Goal: Book appointment/travel/reservation

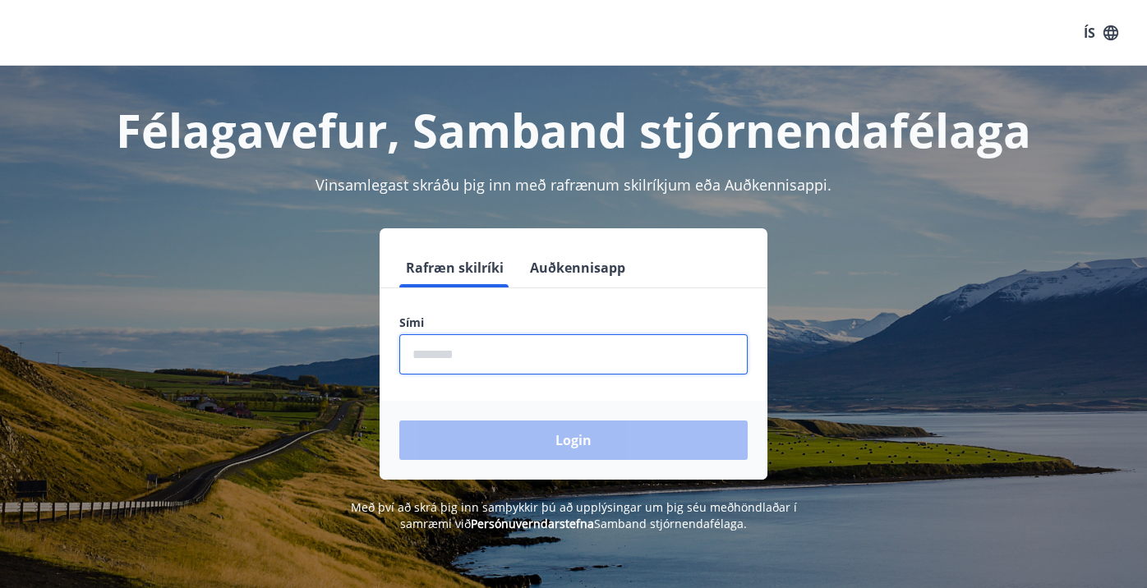
click at [477, 343] on input "phone" at bounding box center [573, 354] width 348 height 40
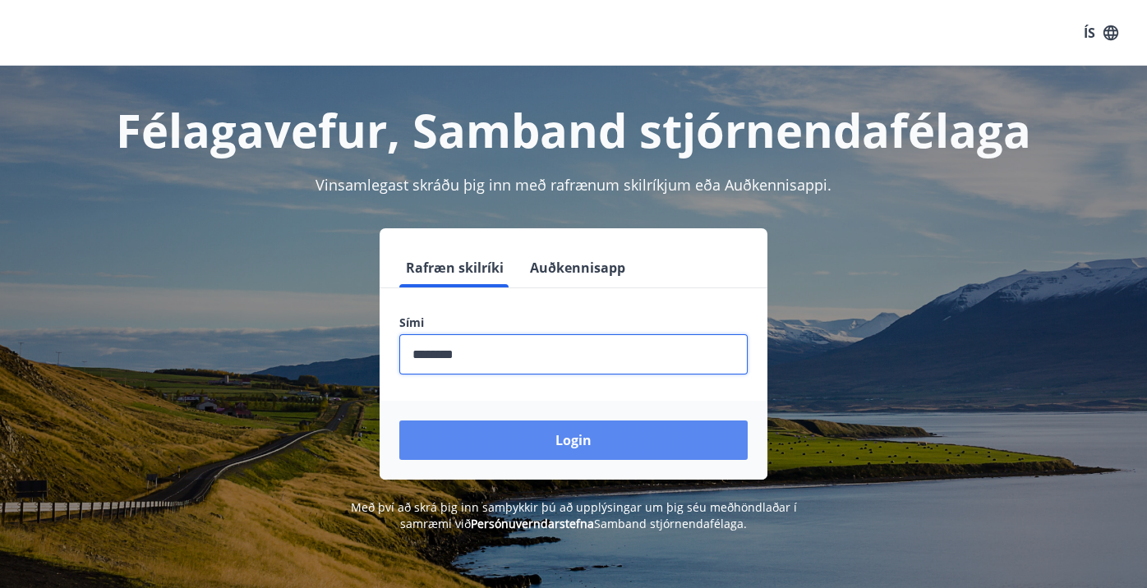
type input "********"
click at [532, 439] on button "Login" at bounding box center [573, 440] width 348 height 39
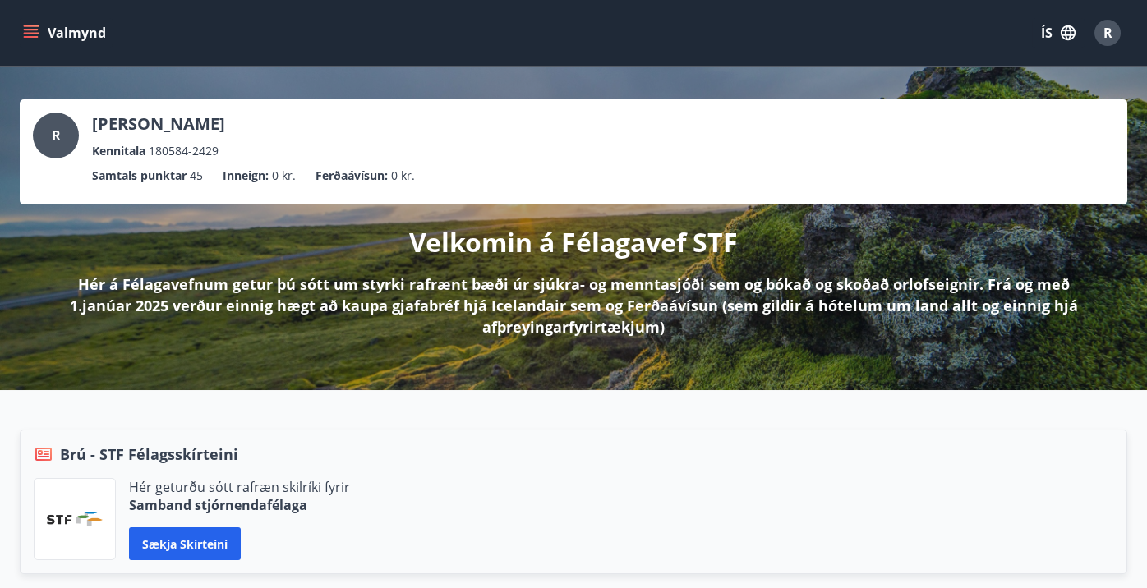
click at [34, 30] on icon "menu" at bounding box center [31, 30] width 15 height 2
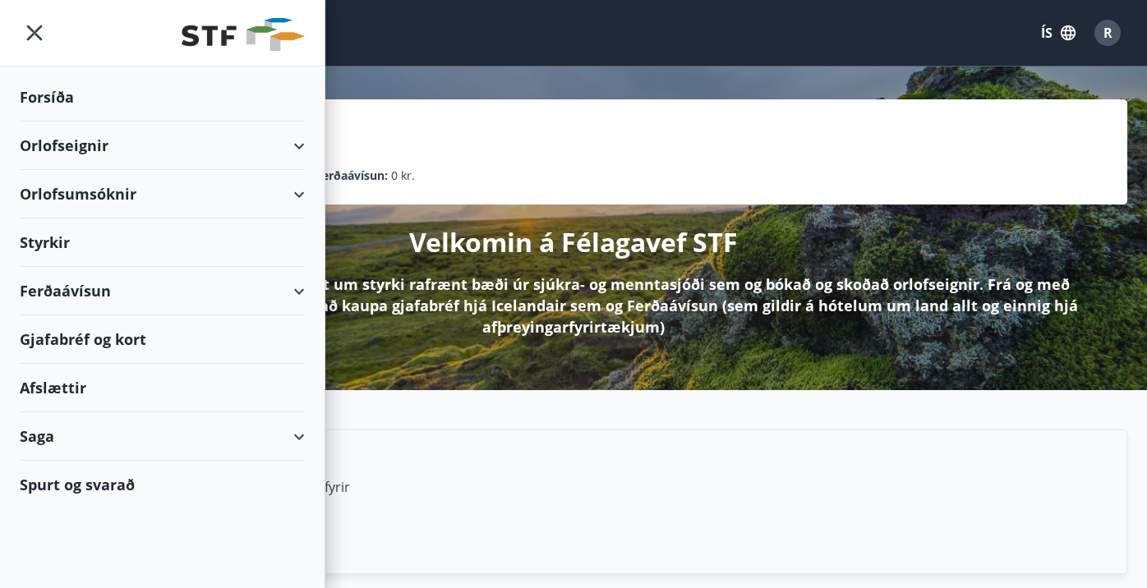
click at [81, 156] on div "Orlofseignir" at bounding box center [162, 146] width 285 height 48
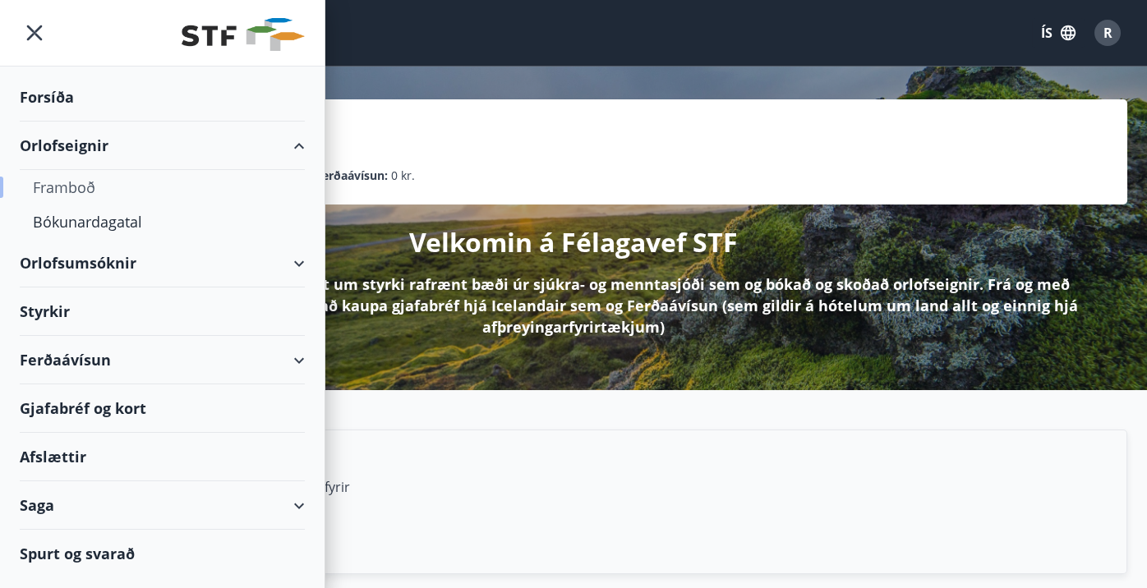
click at [84, 198] on div "Framboð" at bounding box center [162, 187] width 259 height 34
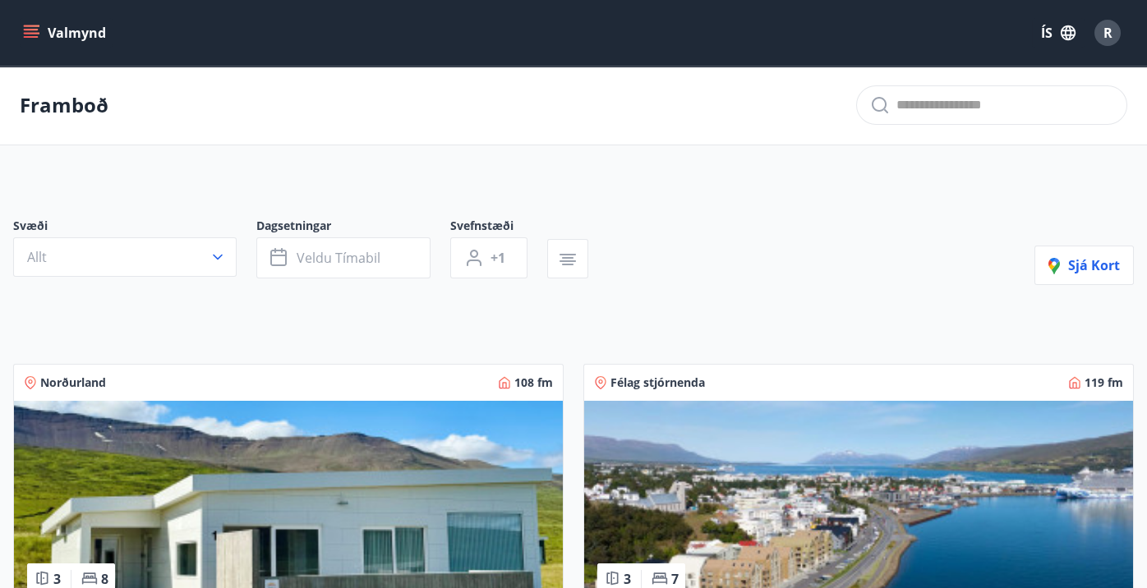
click at [49, 39] on button "Valmynd" at bounding box center [66, 33] width 93 height 30
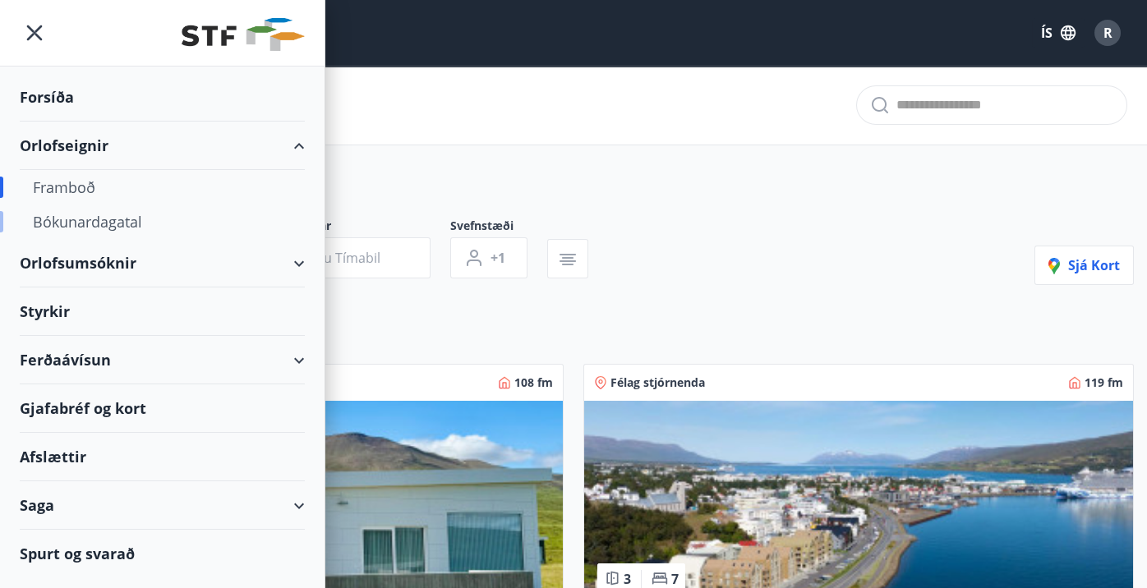
click at [82, 219] on div "Bókunardagatal" at bounding box center [162, 222] width 259 height 34
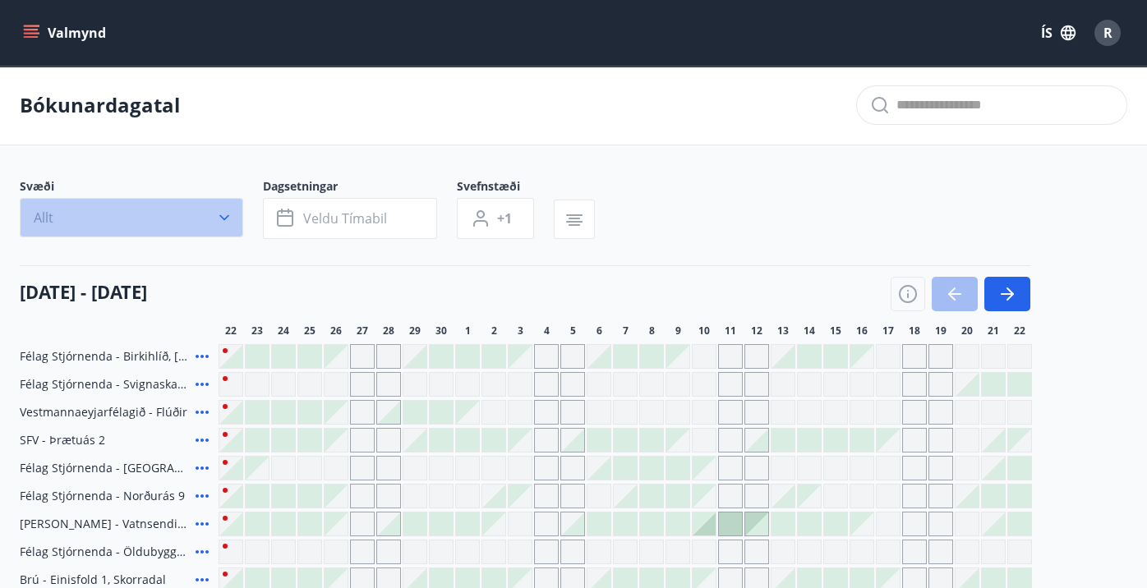
click at [185, 215] on button "Allt" at bounding box center [131, 217] width 223 height 39
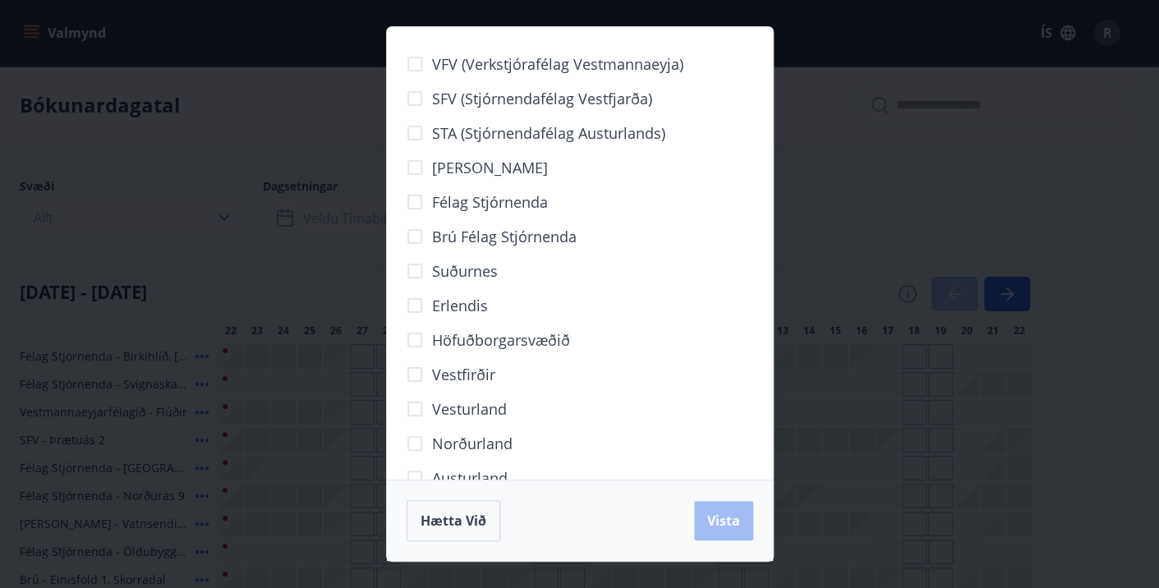
click at [470, 450] on span "Norðurland" at bounding box center [472, 443] width 80 height 21
click at [722, 527] on span "Vista" at bounding box center [723, 521] width 33 height 18
click at [722, 527] on div "Hætta við Vista" at bounding box center [580, 520] width 347 height 41
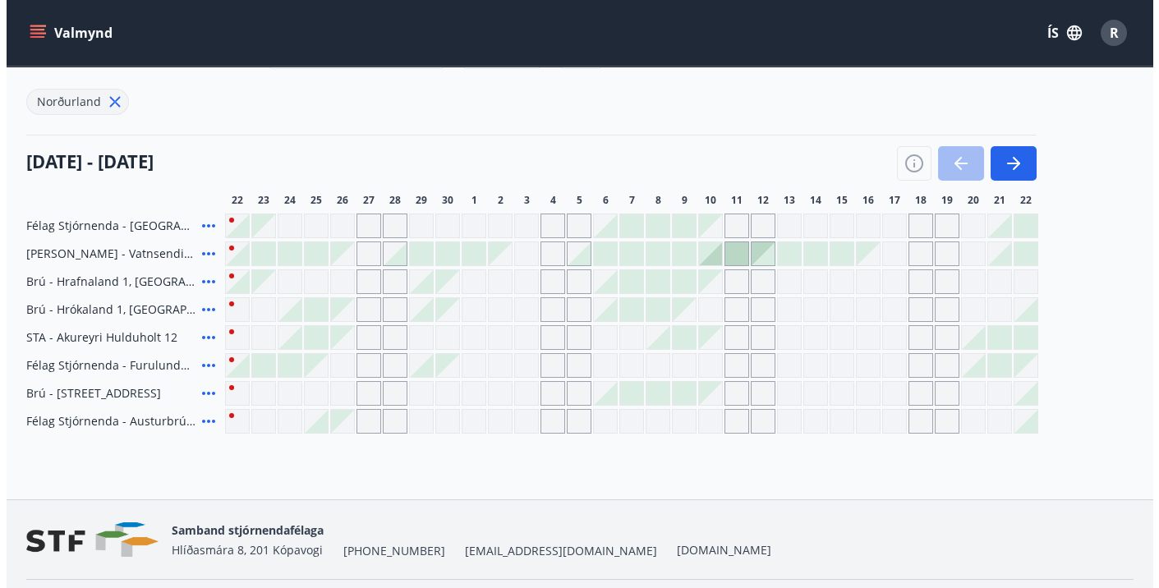
scroll to position [169, 0]
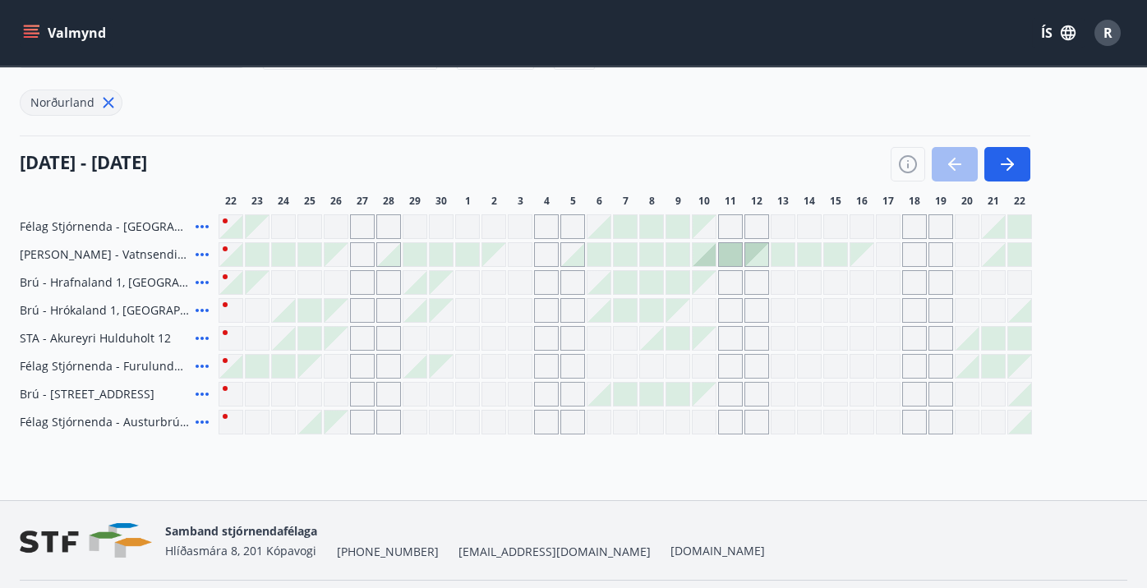
click at [654, 388] on div at bounding box center [651, 394] width 23 height 23
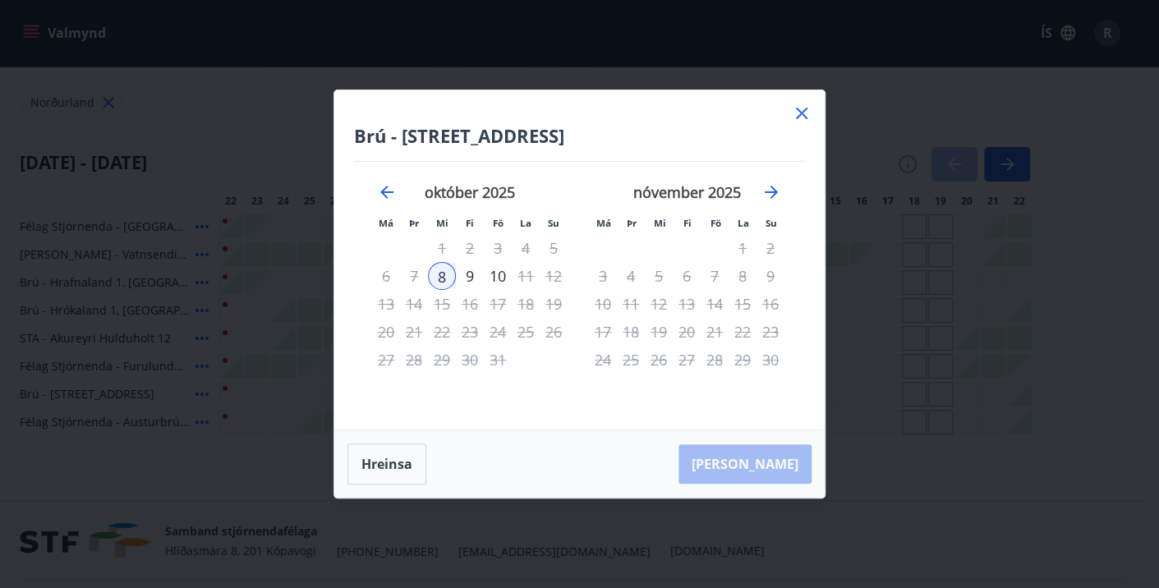
click at [459, 277] on div "9" at bounding box center [470, 276] width 28 height 28
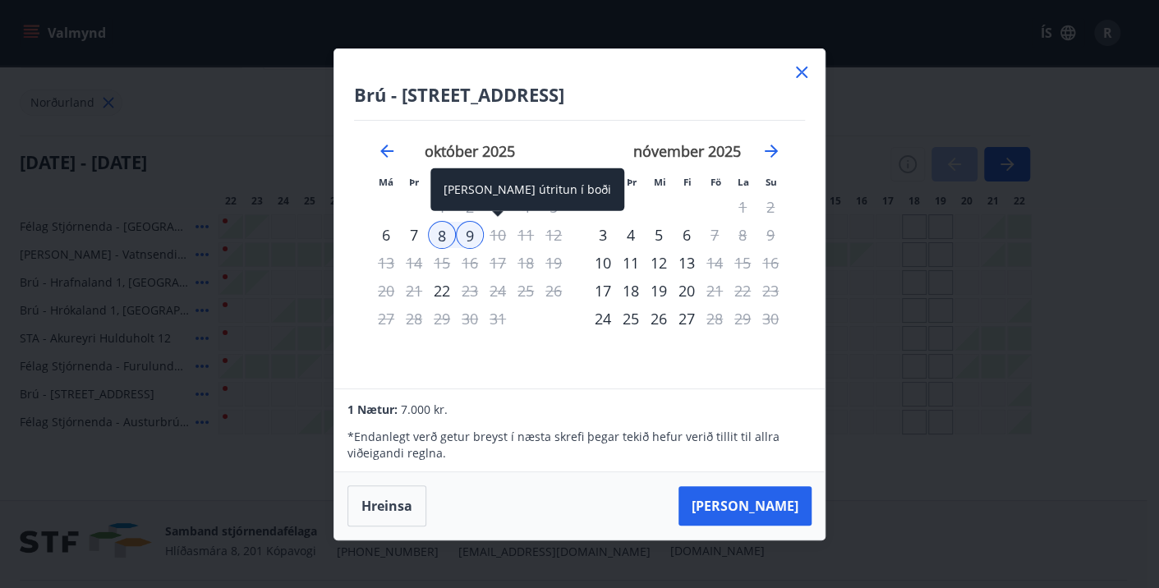
click at [497, 237] on div "10" at bounding box center [498, 235] width 28 height 28
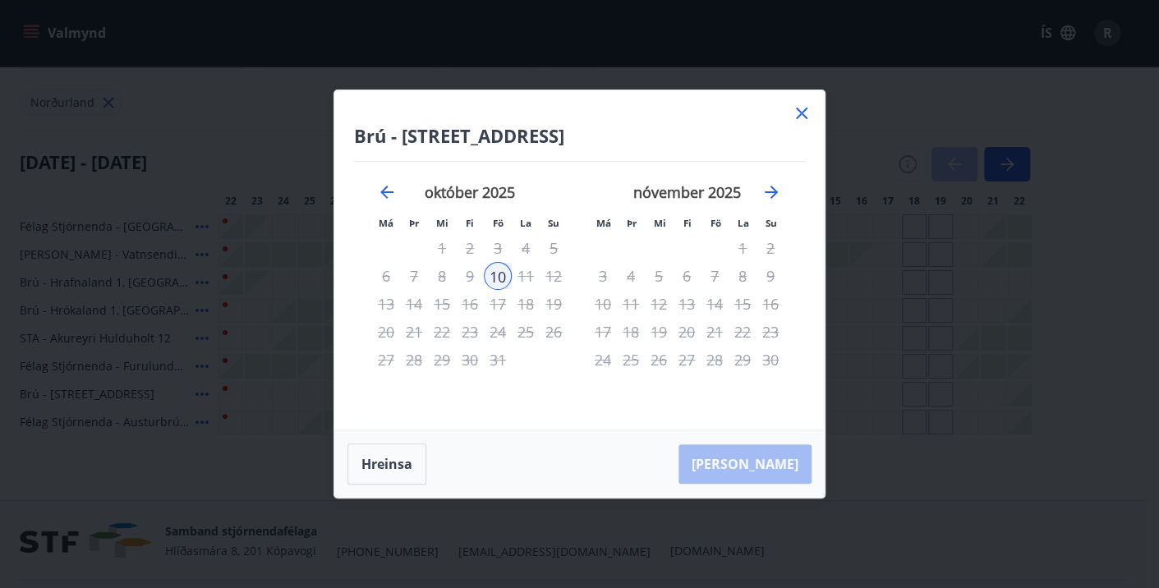
click at [439, 274] on div "8" at bounding box center [442, 276] width 28 height 28
click at [386, 459] on button "Hreinsa" at bounding box center [386, 464] width 79 height 41
click at [400, 461] on button "Hreinsa" at bounding box center [386, 464] width 79 height 41
click at [442, 274] on div "8" at bounding box center [442, 276] width 28 height 28
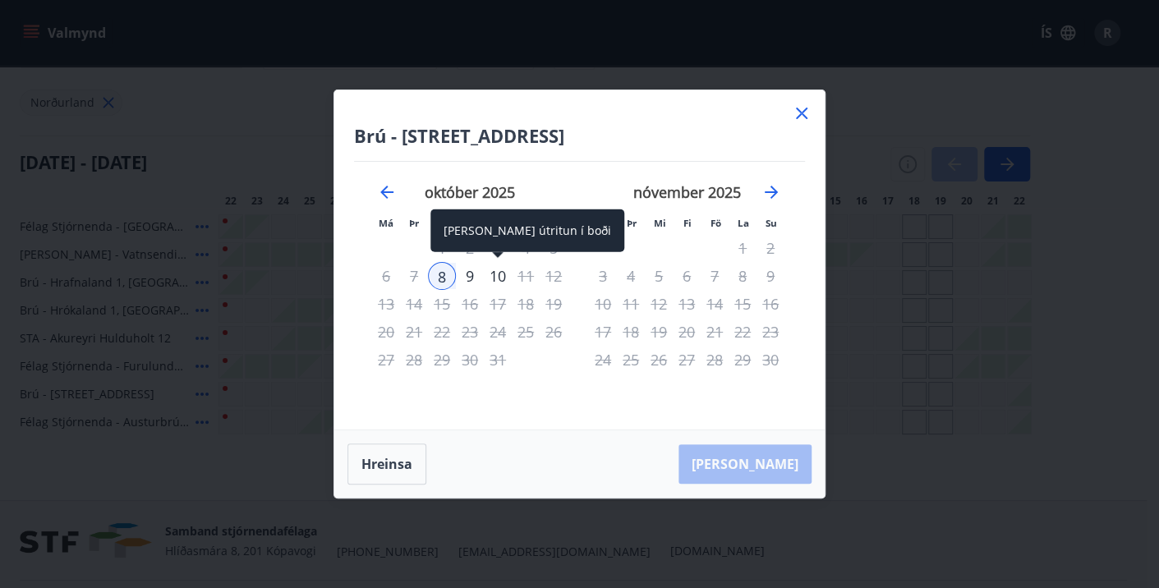
click at [499, 277] on div "10" at bounding box center [498, 276] width 28 height 28
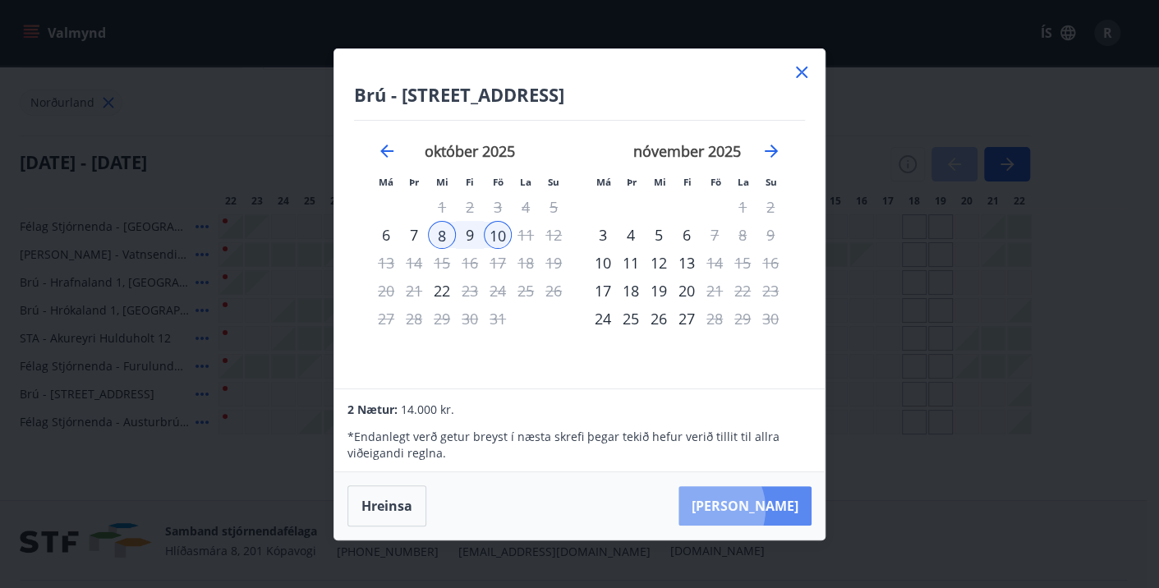
click at [754, 509] on button "[PERSON_NAME]" at bounding box center [744, 505] width 133 height 39
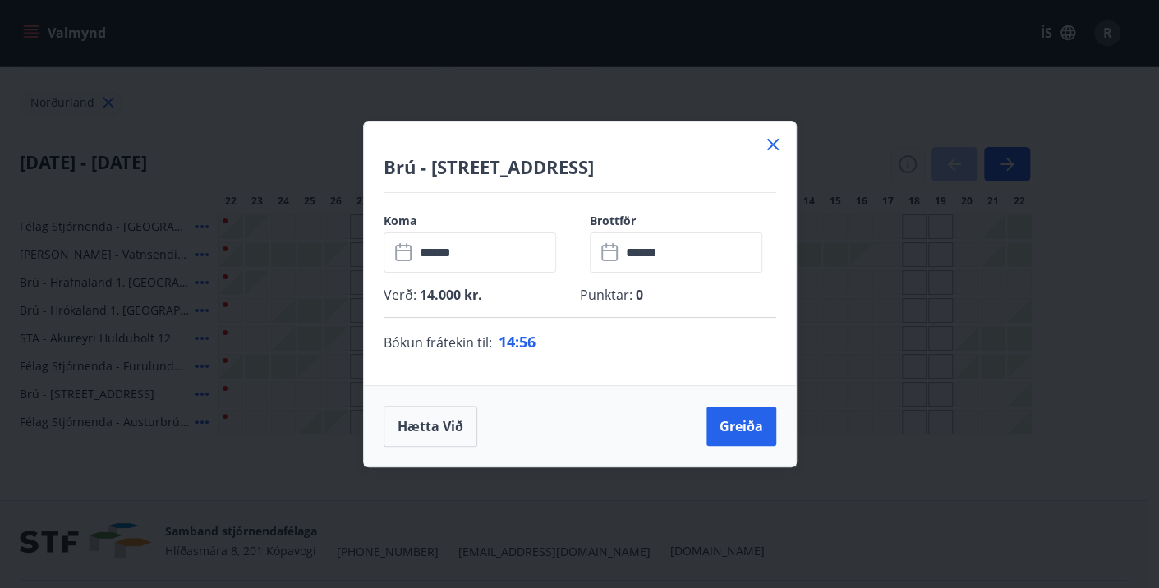
click at [766, 140] on icon at bounding box center [773, 145] width 20 height 20
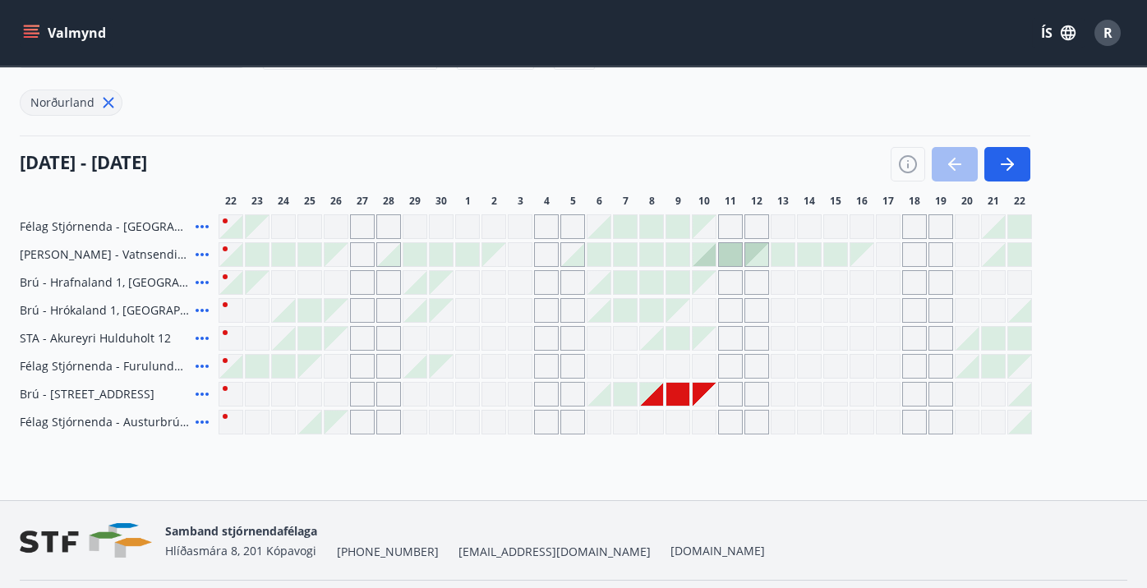
click at [199, 394] on icon at bounding box center [202, 394] width 20 height 20
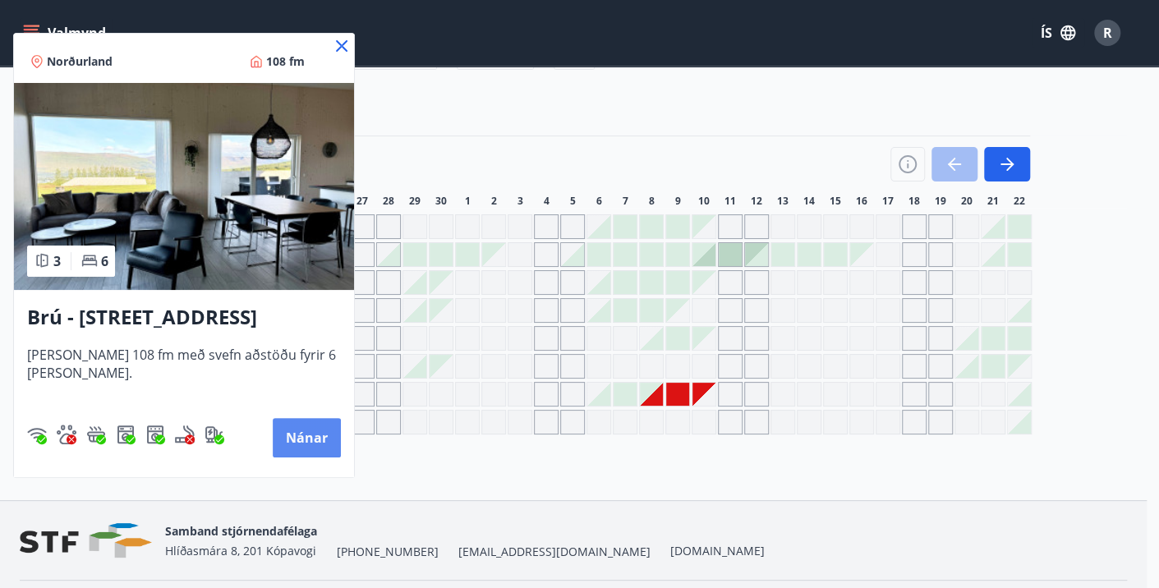
click at [299, 425] on button "Nánar" at bounding box center [307, 437] width 68 height 39
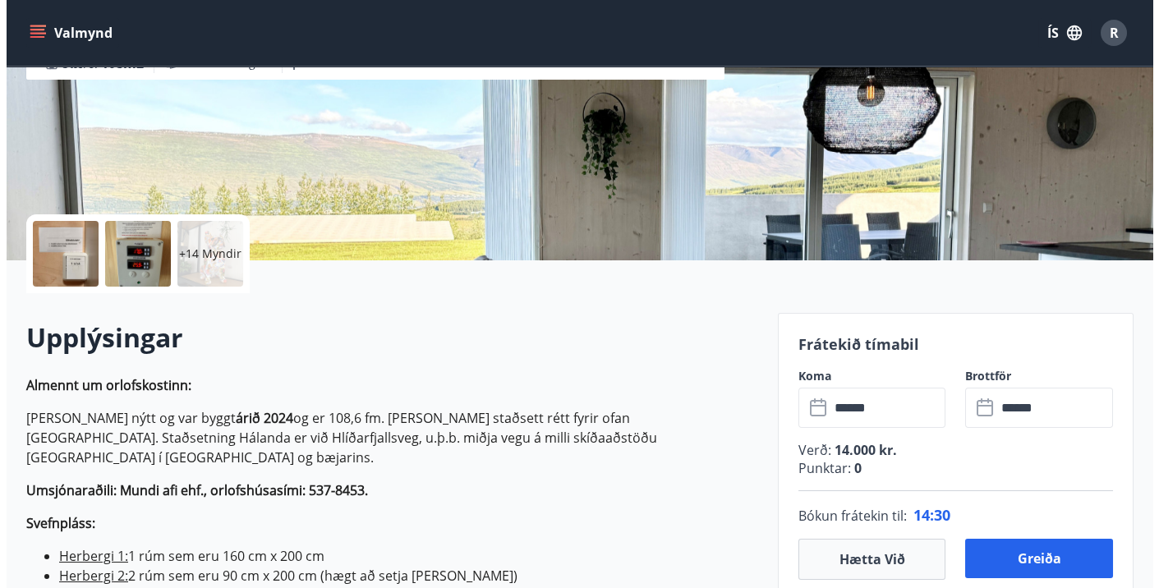
scroll to position [231, 0]
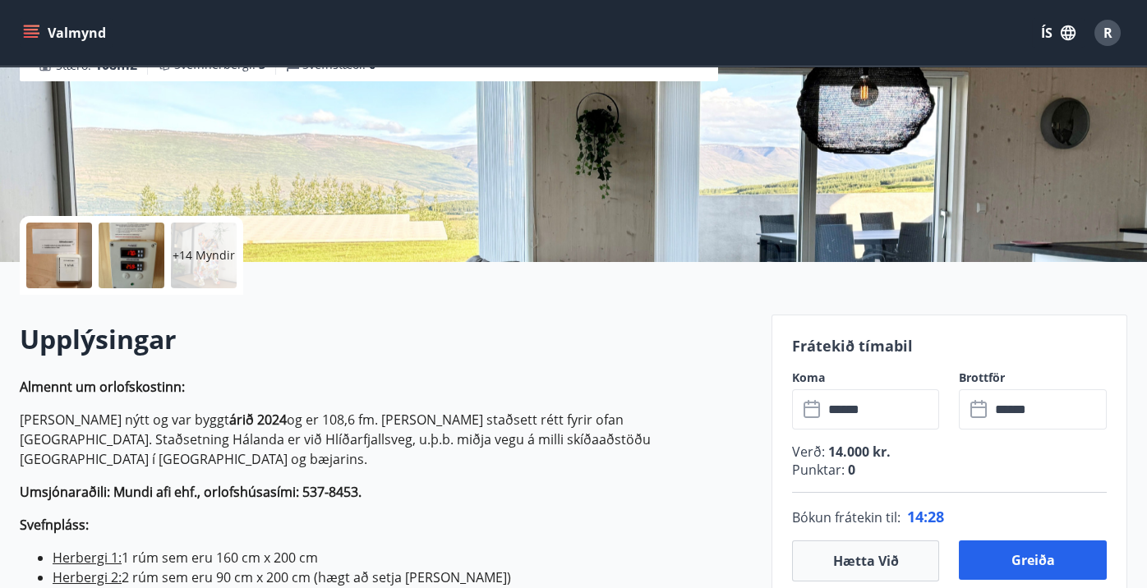
click at [58, 276] on div at bounding box center [59, 256] width 66 height 66
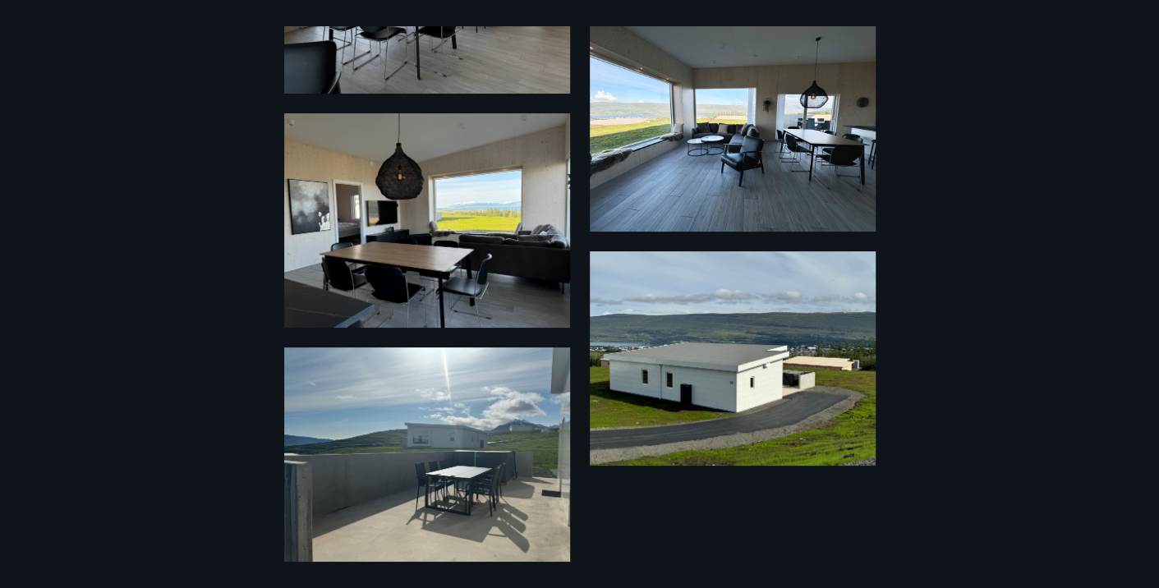
scroll to position [2619, 0]
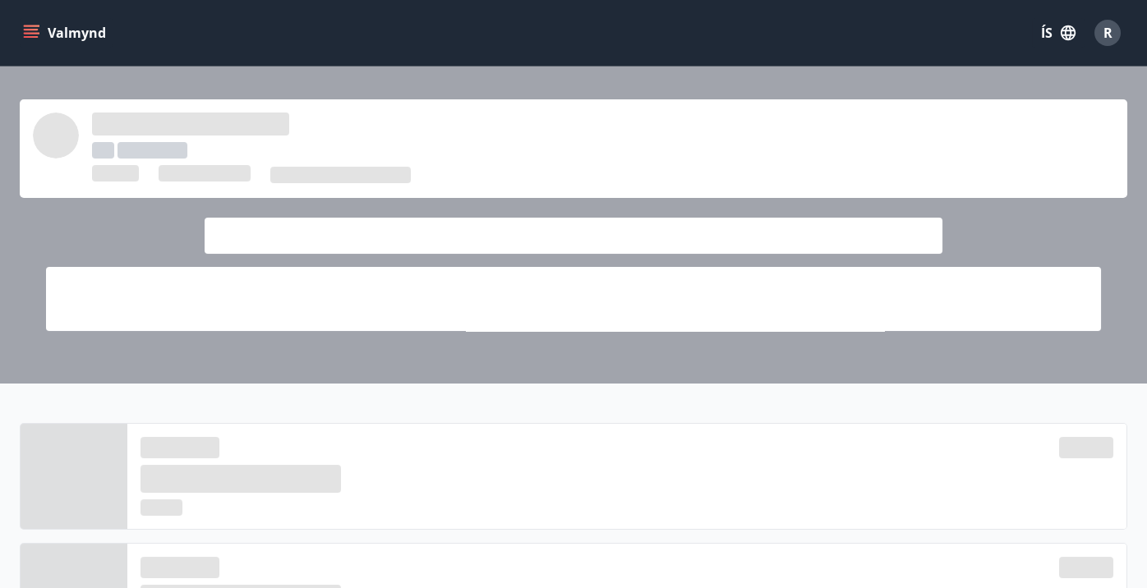
click at [33, 30] on icon "menu" at bounding box center [31, 30] width 15 height 2
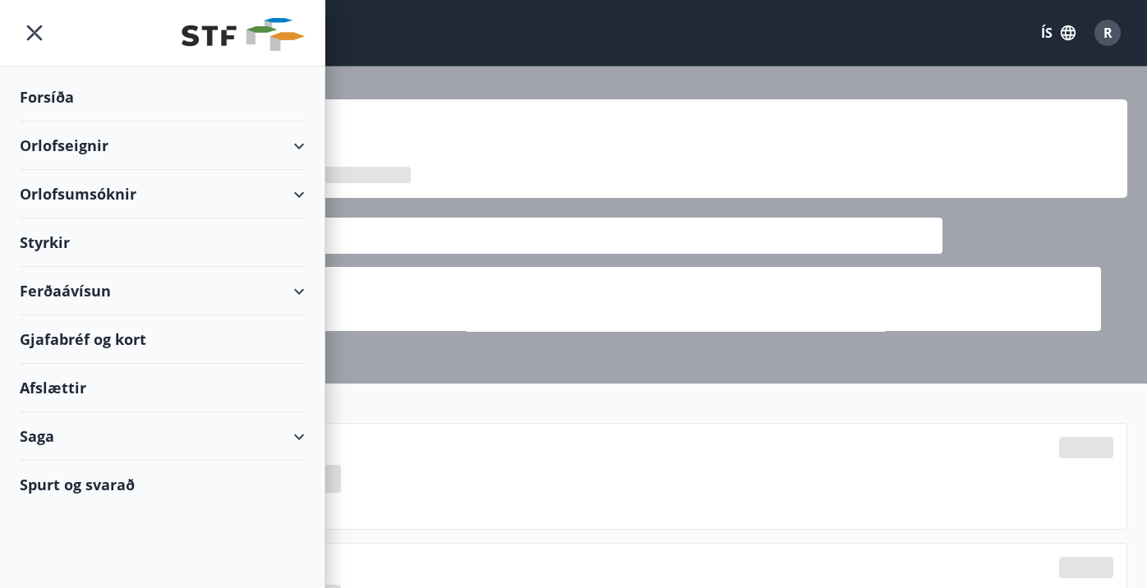
click at [71, 145] on div "Orlofseignir" at bounding box center [162, 146] width 285 height 48
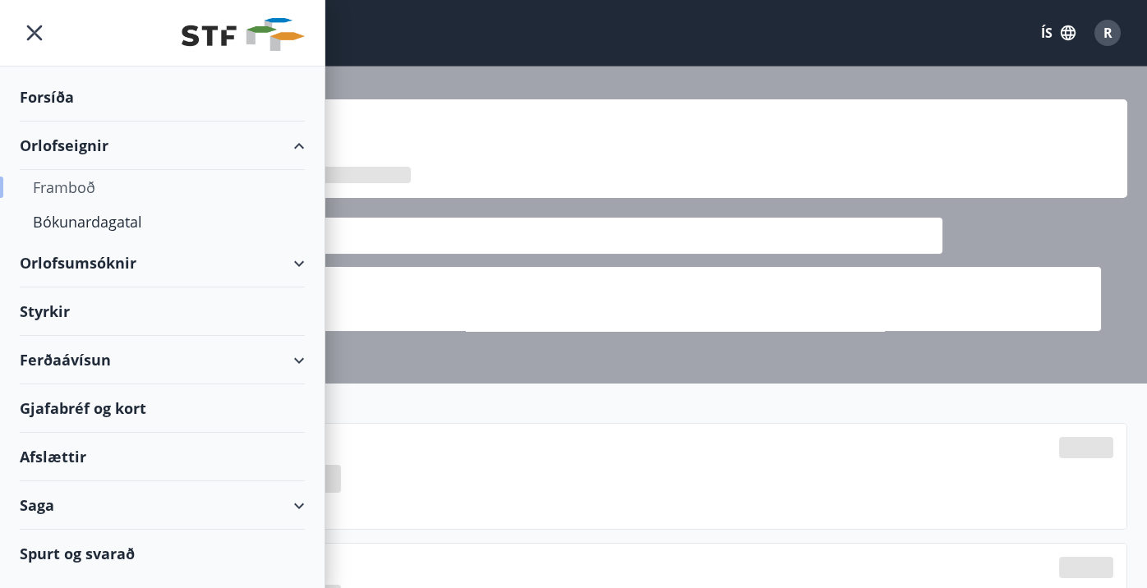
click at [69, 191] on div "Framboð" at bounding box center [162, 187] width 259 height 34
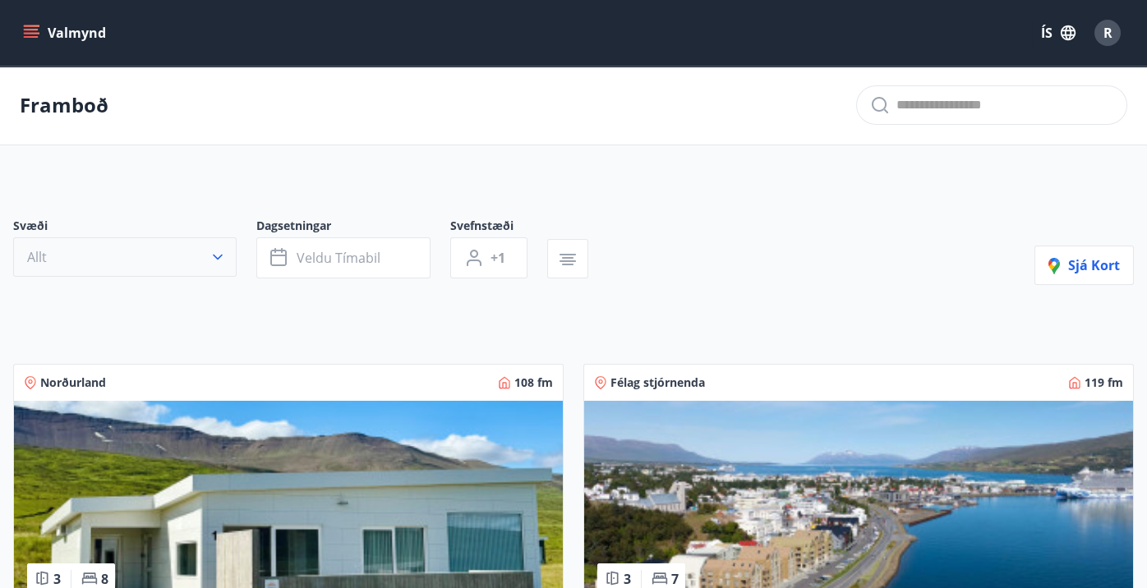
click at [195, 271] on button "Allt" at bounding box center [124, 256] width 223 height 39
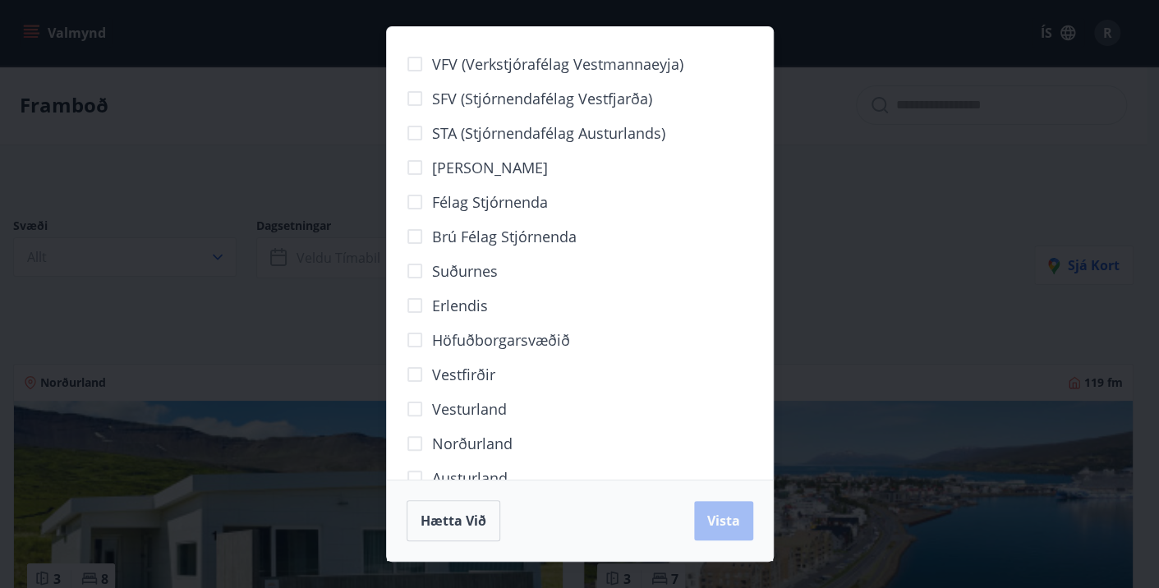
click at [481, 439] on span "Norðurland" at bounding box center [472, 443] width 80 height 21
click at [742, 535] on button "Vista" at bounding box center [723, 520] width 59 height 39
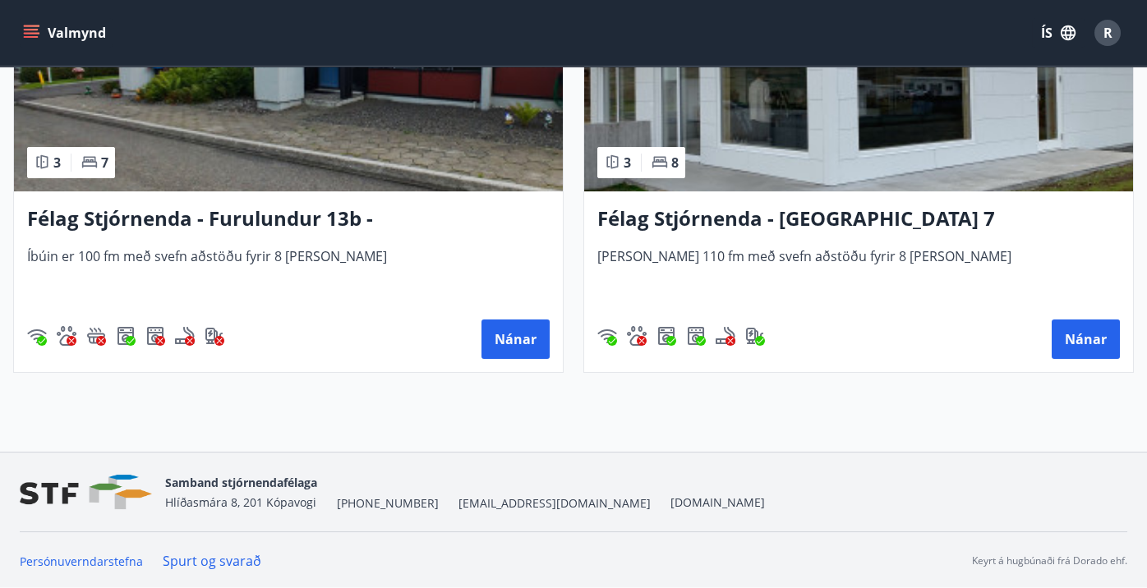
scroll to position [1791, 0]
click at [693, 218] on h3 "Félag Stjórnenda - [GEOGRAPHIC_DATA] 7" at bounding box center [858, 220] width 522 height 30
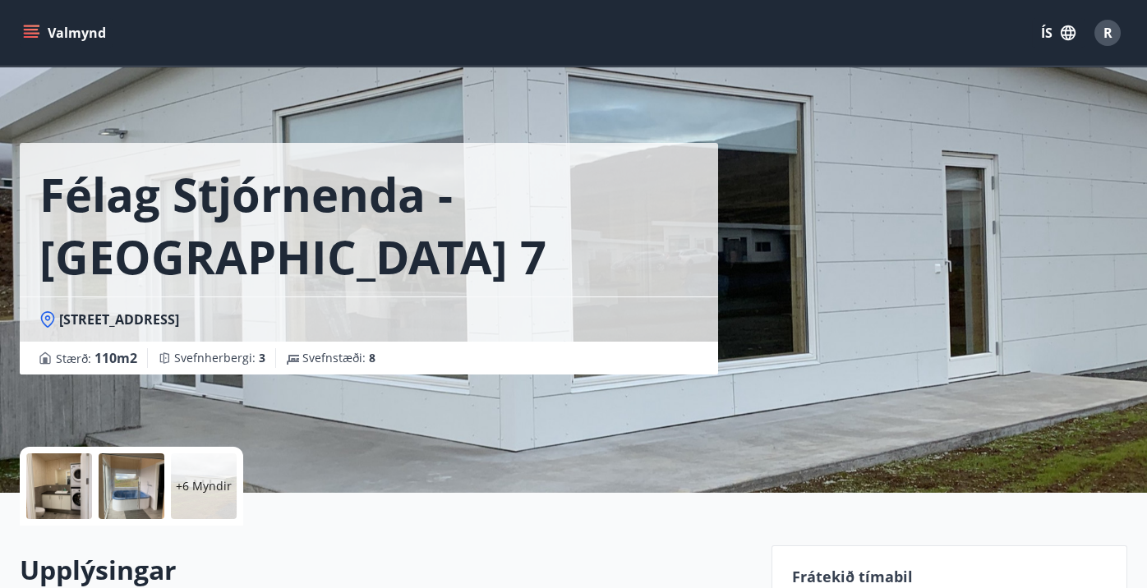
click at [136, 476] on div at bounding box center [132, 486] width 66 height 66
